Goal: Transaction & Acquisition: Purchase product/service

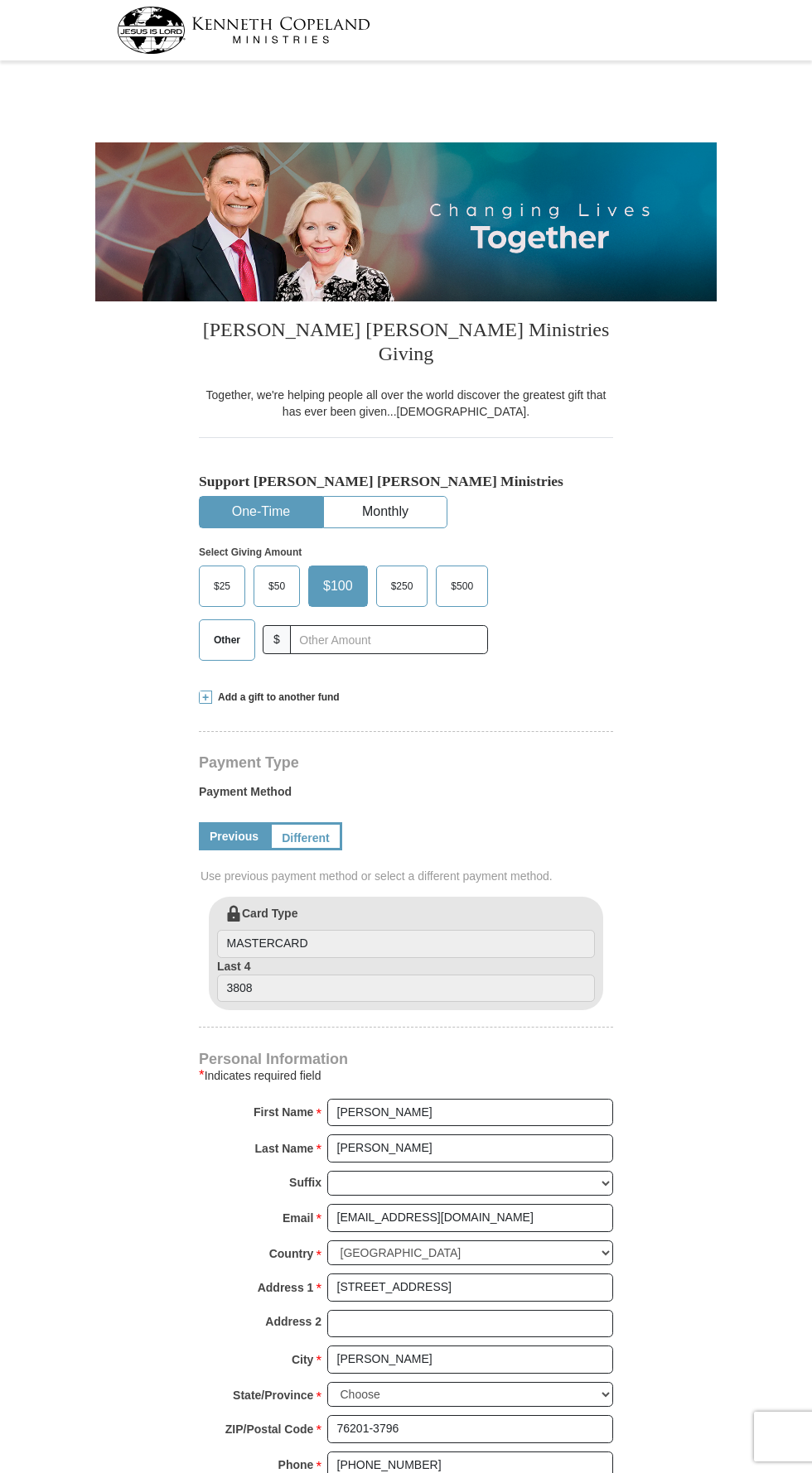
select select "TX"
click at [355, 625] on input "text" at bounding box center [388, 640] width 198 height 29
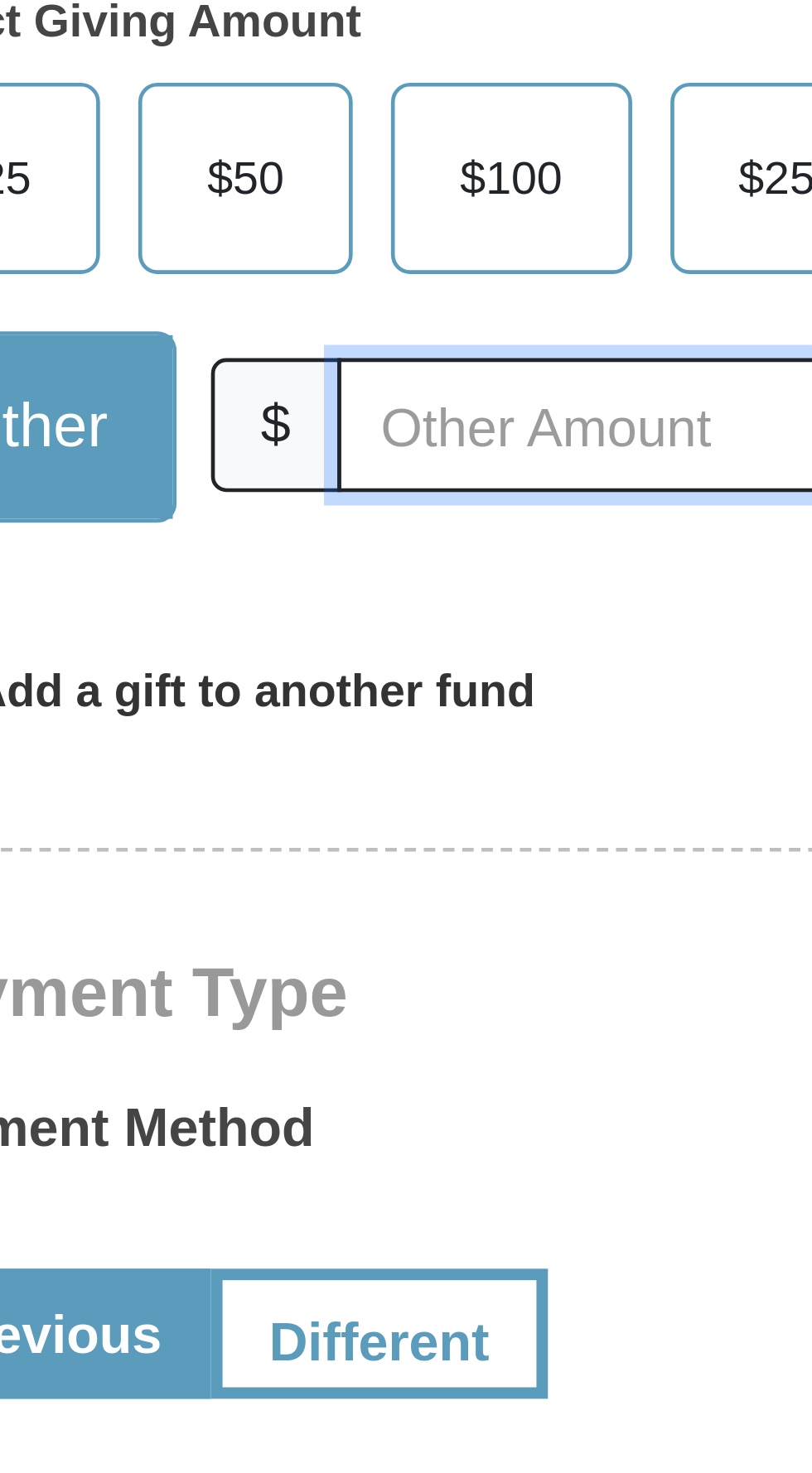
type input "30.00"
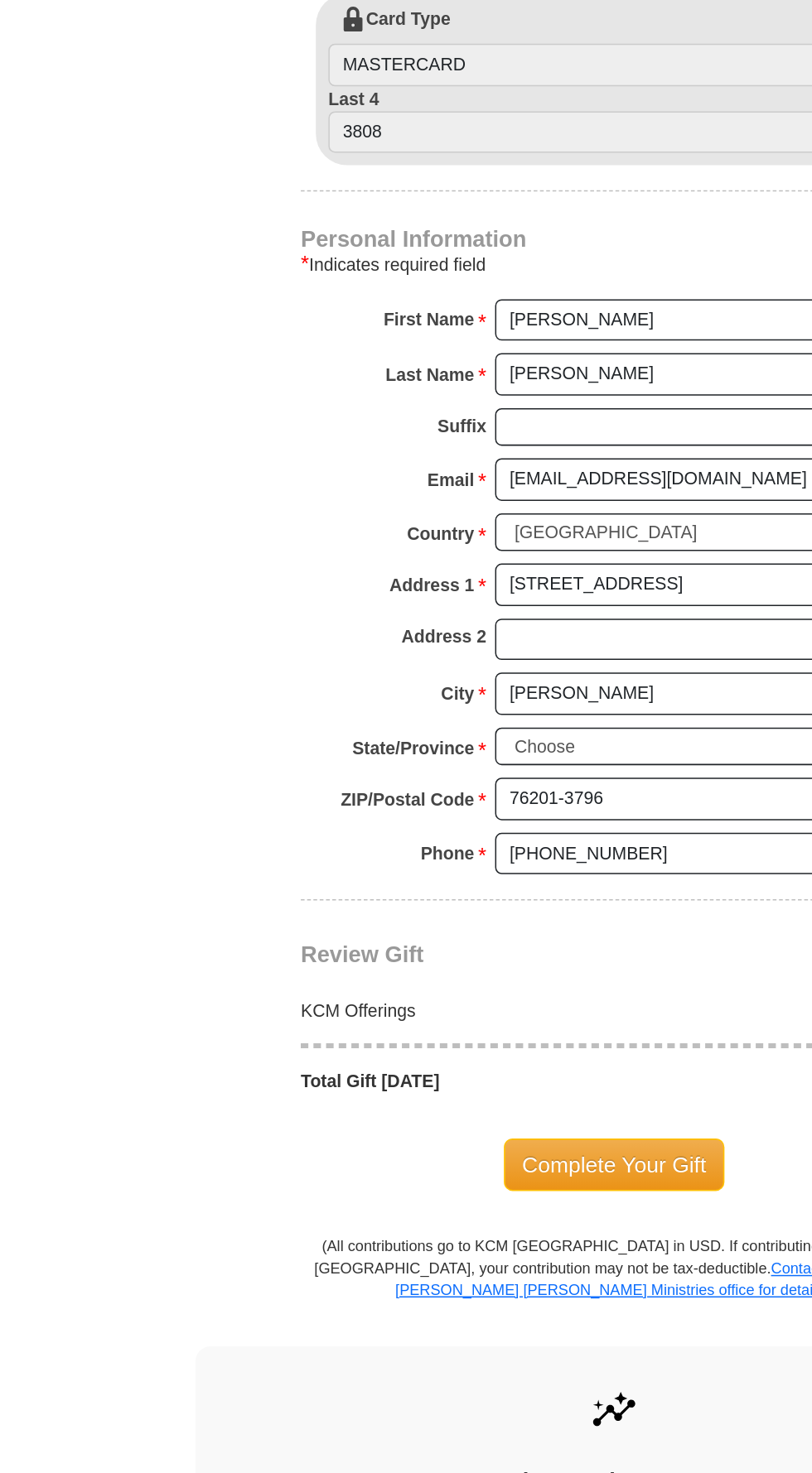
scroll to position [445, 0]
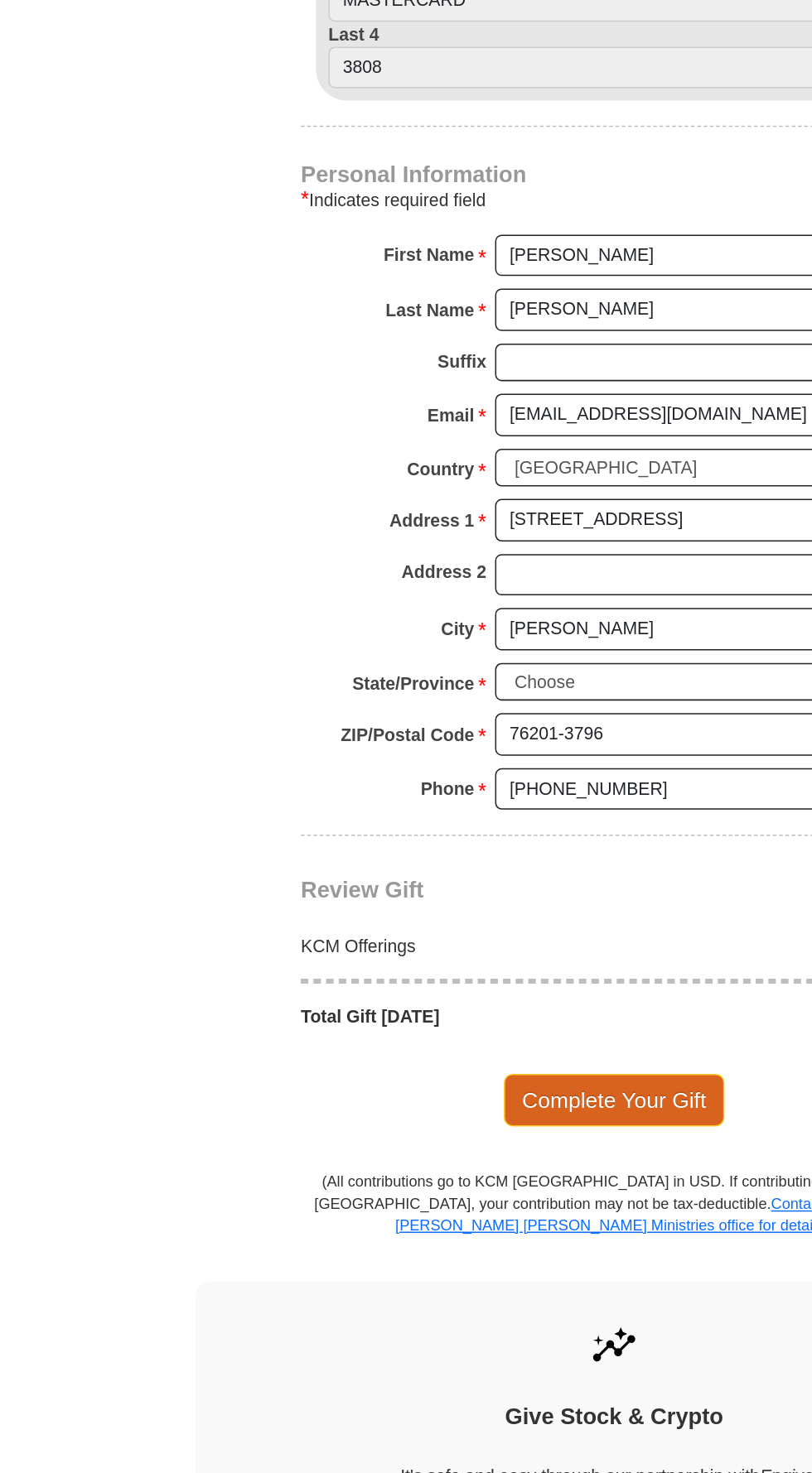
click at [361, 1209] on span "Complete Your Gift" at bounding box center [406, 1226] width 147 height 35
